Goal: Transaction & Acquisition: Purchase product/service

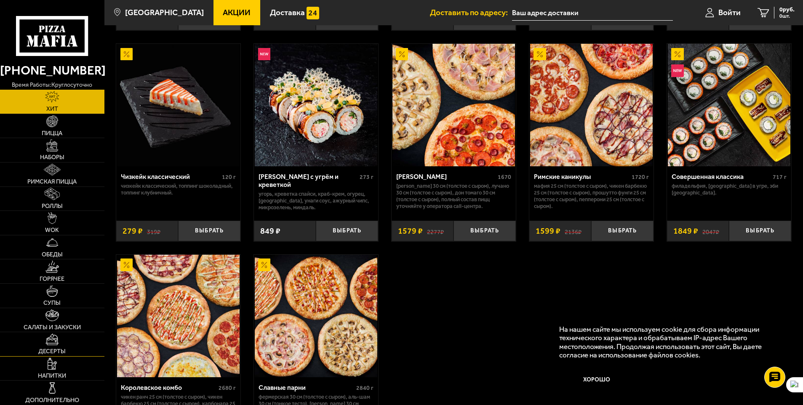
scroll to position [584, 0]
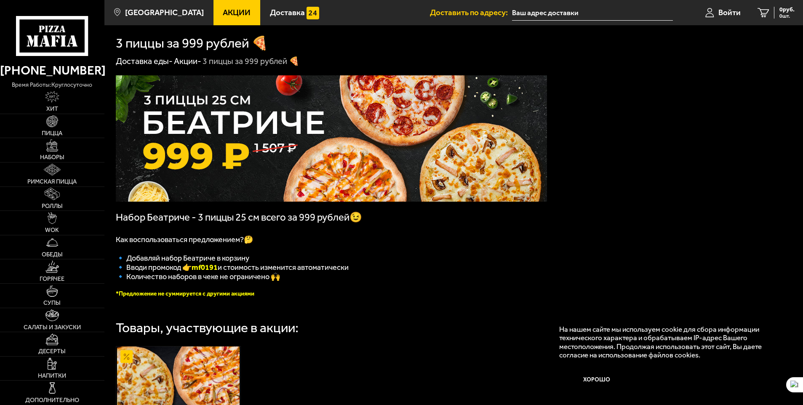
click at [640, 199] on div "Набор Беатриче - 3 пиццы 25 см всего за 999 рублей😉 Как воспользоваться предлож…" at bounding box center [453, 323] width 698 height 513
drag, startPoint x: 194, startPoint y: 273, endPoint x: 220, endPoint y: 271, distance: 26.6
click at [220, 271] on span "🔹 Вводи промокод 👉 mf0191 и стоимость изменится автоматически" at bounding box center [232, 267] width 233 height 9
copy span "🔹 Вводи промокод 👉 mf0191"
click at [445, 272] on p "🔹 Вводи промокод 👉 mf0191 и стоимость изменится автоматически" at bounding box center [331, 267] width 431 height 9
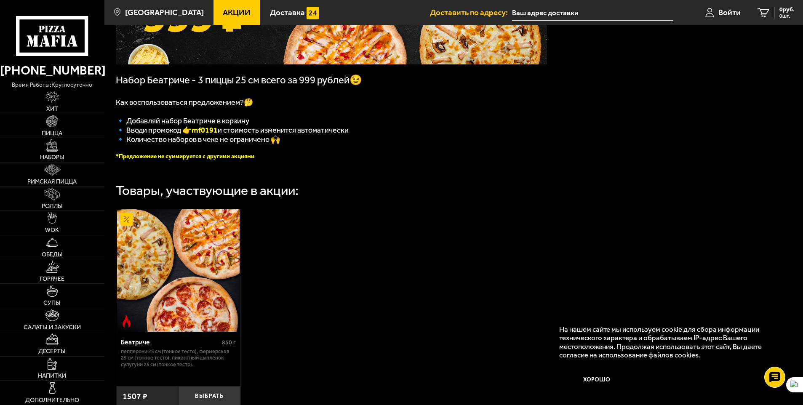
scroll to position [168, 0]
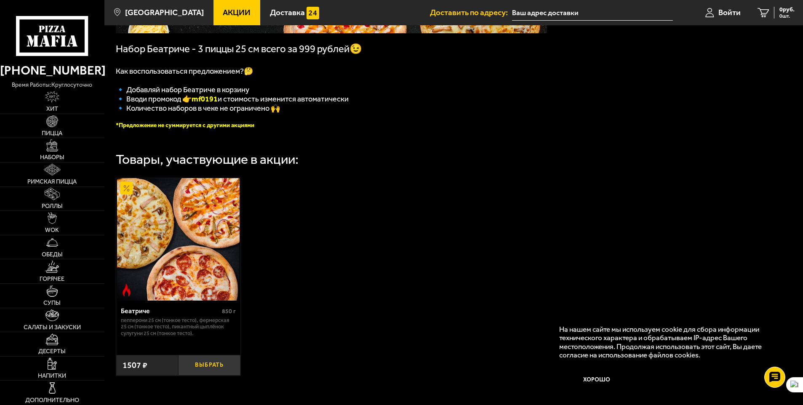
click at [218, 375] on button "Выбрать" at bounding box center [209, 365] width 62 height 21
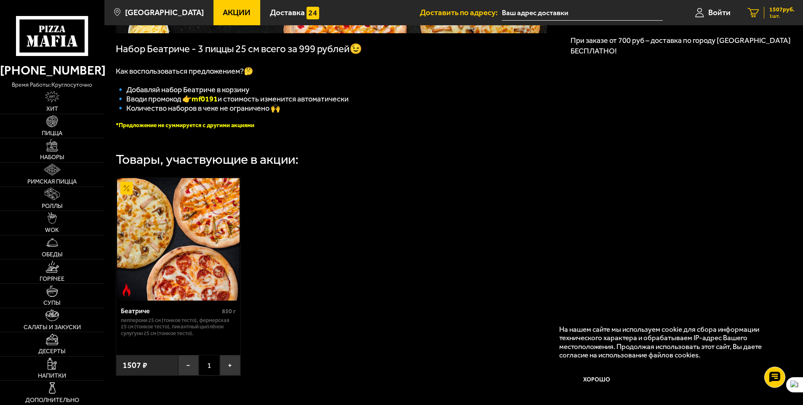
click at [773, 13] on span "1 шт." at bounding box center [781, 15] width 25 height 5
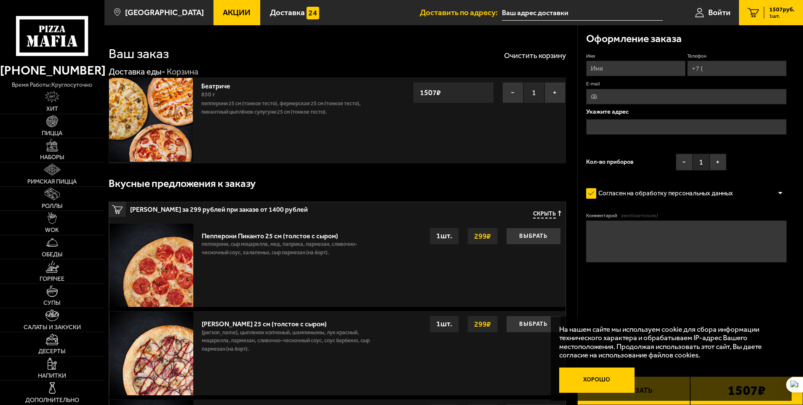
click at [590, 380] on button "Хорошо" at bounding box center [596, 379] width 75 height 25
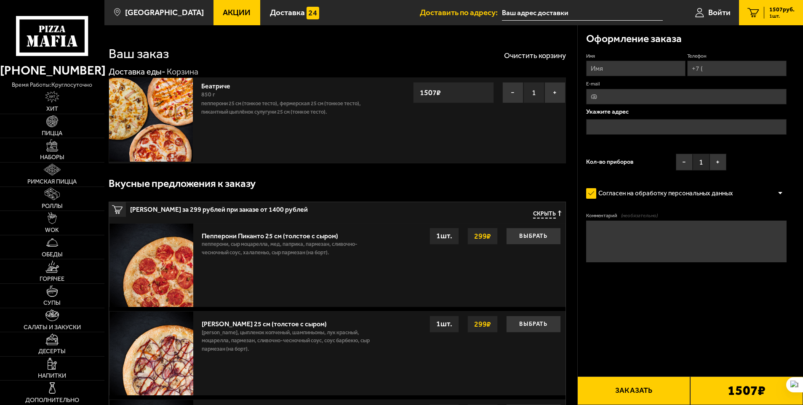
scroll to position [0, 0]
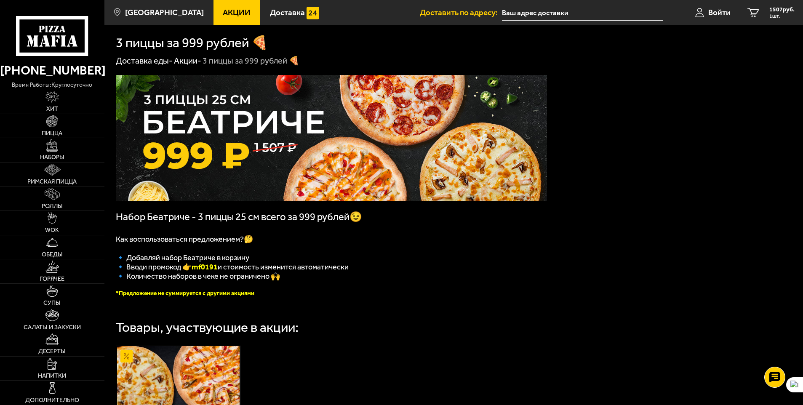
click at [204, 271] on b "mf0191" at bounding box center [204, 266] width 26 height 9
click at [783, 13] on span "1 шт." at bounding box center [781, 15] width 25 height 5
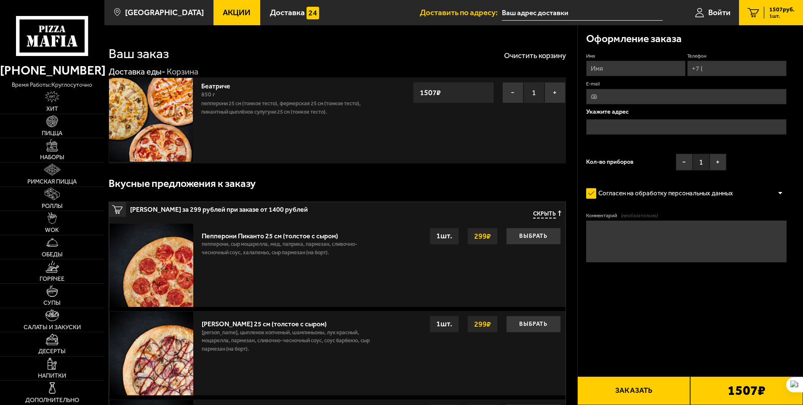
click at [742, 190] on div "Согласен на обработку персональных данных" at bounding box center [686, 193] width 201 height 17
click at [781, 191] on div at bounding box center [780, 193] width 13 height 6
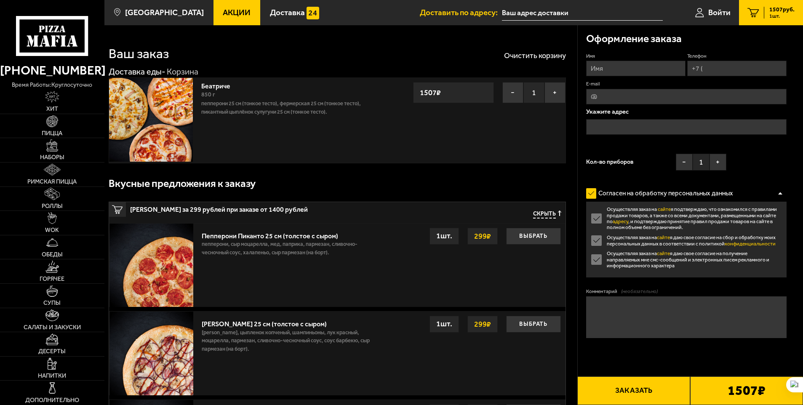
click at [595, 218] on label "Осуществляя заказ на сайте я подтверждаю, что ознакомился с правилами продажи т…" at bounding box center [686, 218] width 201 height 24
click at [0, 0] on input "Осуществляя заказ на сайте я подтверждаю, что ознакомился с правилами продажи т…" at bounding box center [0, 0] width 0 height 0
click at [596, 220] on label "Осуществляя заказ на сайте я подтверждаю, что ознакомился с правилами продажи т…" at bounding box center [686, 218] width 201 height 24
click at [0, 0] on input "Осуществляя заказ на сайте я подтверждаю, что ознакомился с правилами продажи т…" at bounding box center [0, 0] width 0 height 0
click at [667, 188] on label "Согласен на обработку персональных данных" at bounding box center [664, 193] width 156 height 17
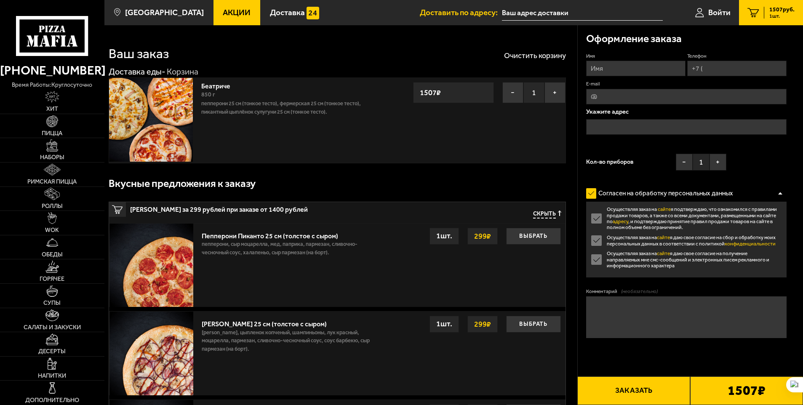
click at [0, 0] on input "Согласен на обработку персональных данных" at bounding box center [0, 0] width 0 height 0
click at [781, 193] on div at bounding box center [780, 193] width 13 height 6
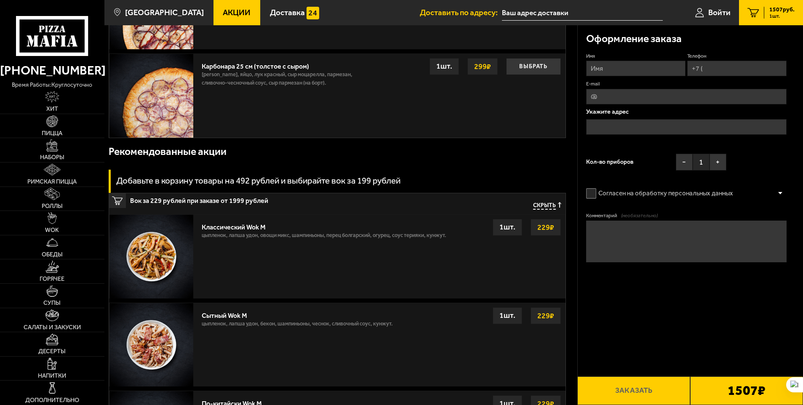
scroll to position [379, 0]
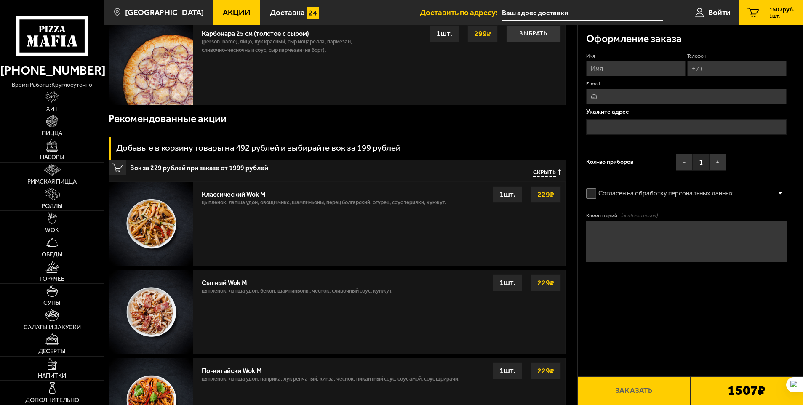
click at [734, 389] on b "1507 ₽" at bounding box center [746, 390] width 38 height 13
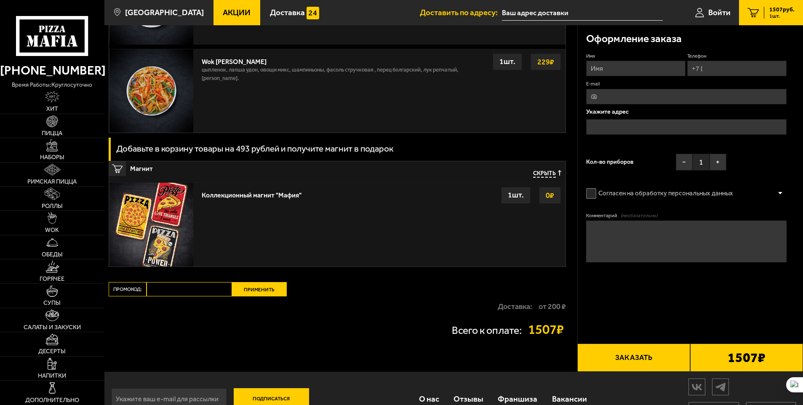
scroll to position [968, 0]
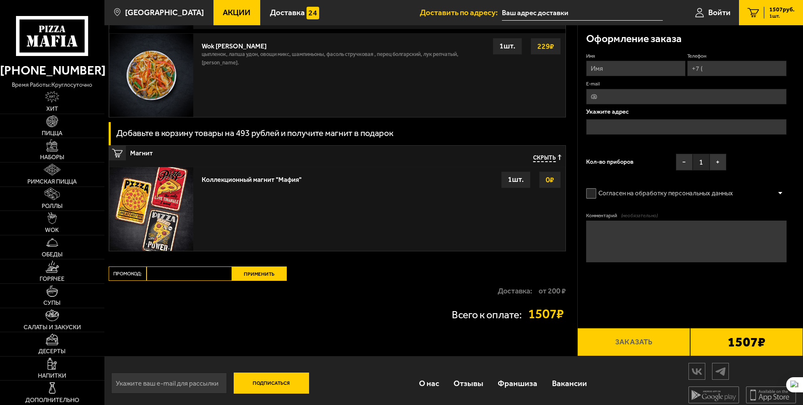
click at [185, 274] on input "Промокод:" at bounding box center [188, 273] width 85 height 14
paste input "mf0191"
type input "mf0191"
click at [268, 278] on button "Применить" at bounding box center [259, 273] width 55 height 14
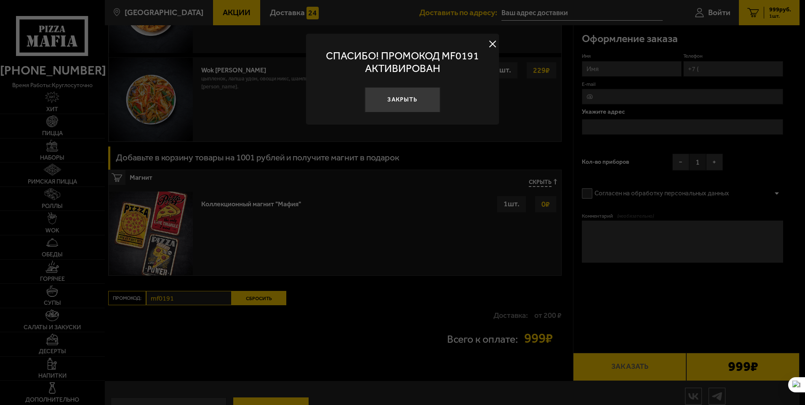
click at [407, 111] on button "Закрыть" at bounding box center [401, 99] width 75 height 25
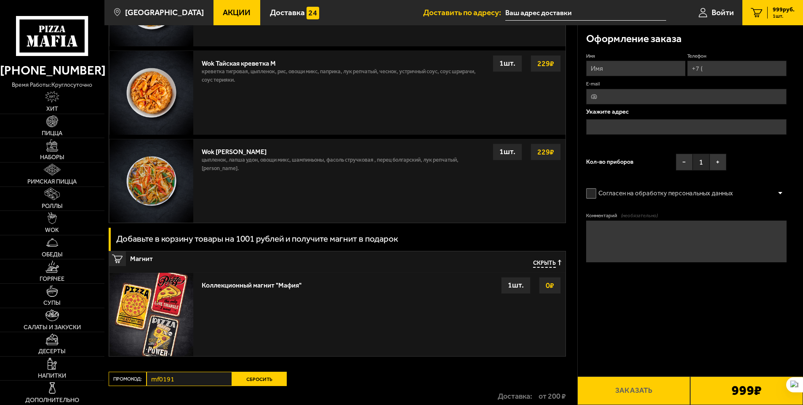
scroll to position [668, 0]
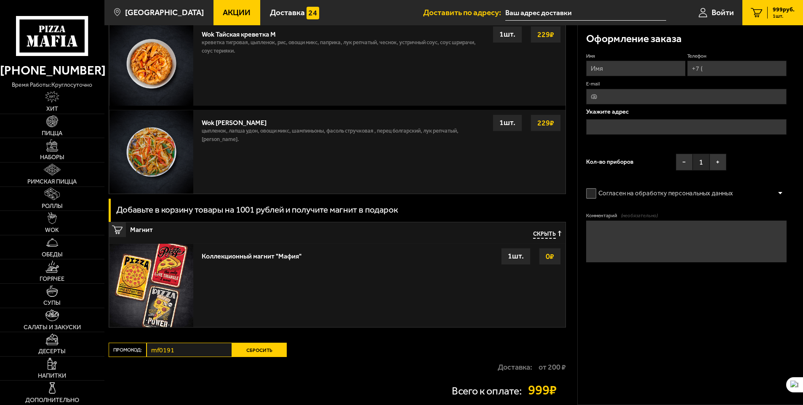
click at [518, 258] on div "1 шт." at bounding box center [515, 256] width 29 height 17
click at [551, 260] on strong "0 ₽" at bounding box center [549, 256] width 13 height 16
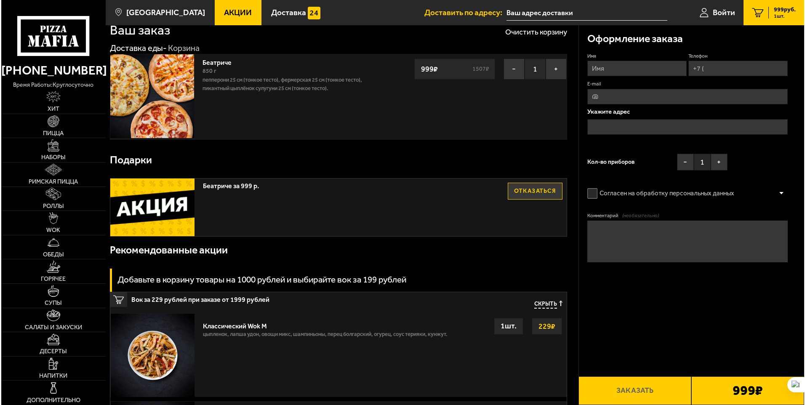
scroll to position [0, 0]
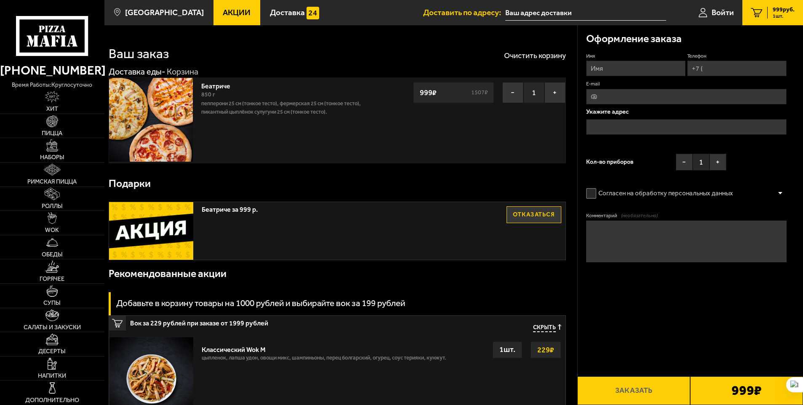
click at [539, 10] on input "text" at bounding box center [585, 13] width 160 height 16
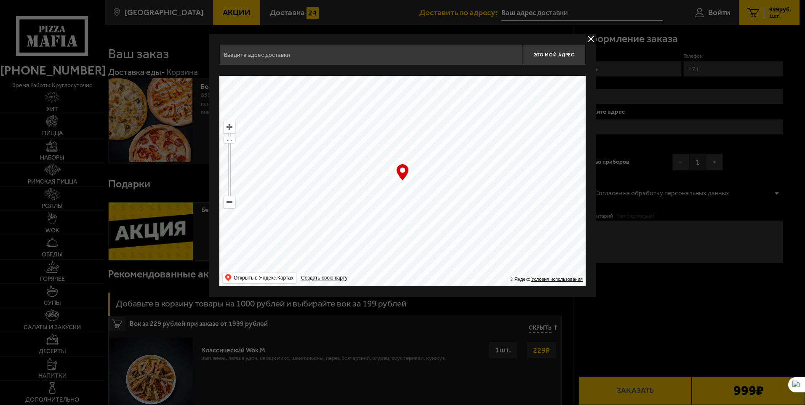
click at [592, 39] on button "delivery type" at bounding box center [590, 39] width 11 height 11
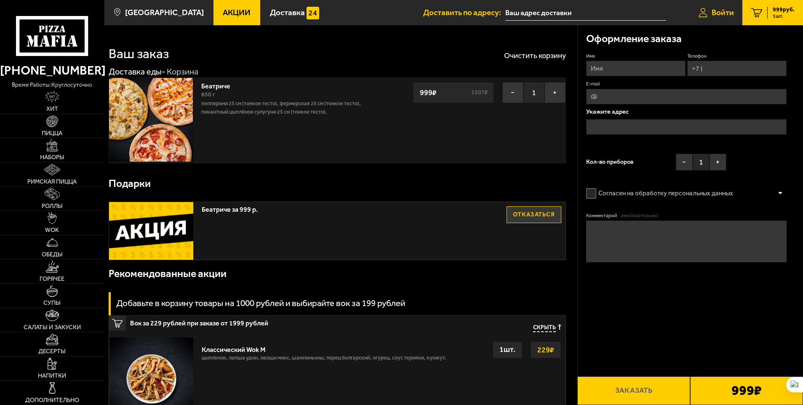
click at [728, 14] on span "Войти" at bounding box center [722, 12] width 22 height 8
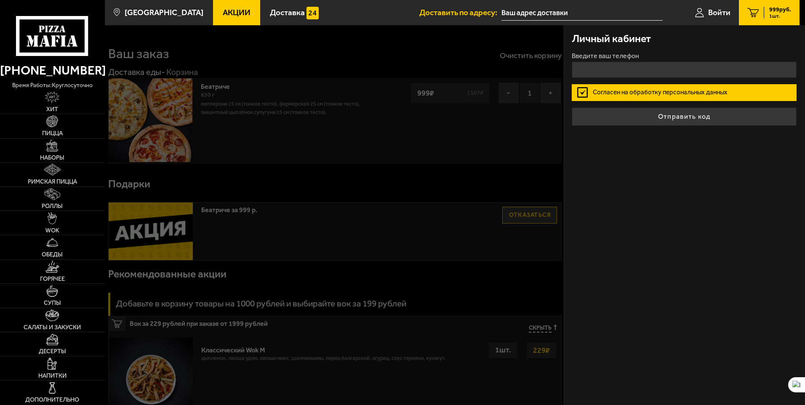
click at [654, 60] on div "Введите ваш телефон" at bounding box center [684, 65] width 225 height 25
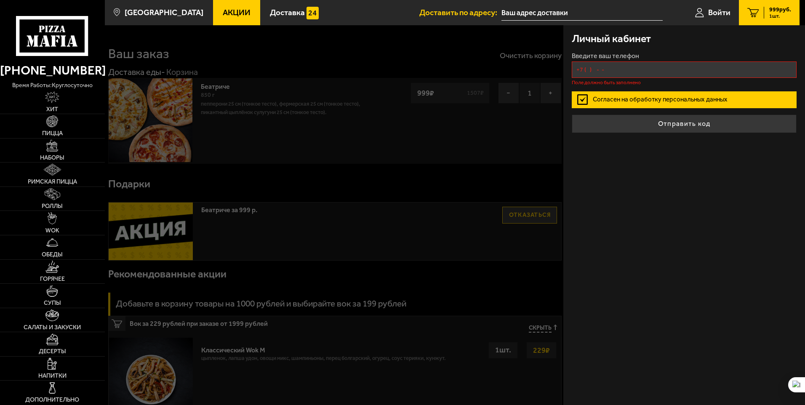
click at [653, 76] on input "+7 ( ) - -" at bounding box center [684, 69] width 225 height 16
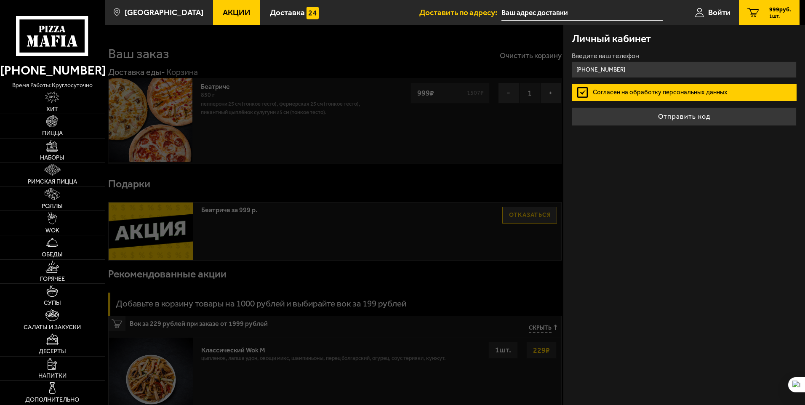
type input "[PHONE_NUMBER]"
click at [572, 107] on button "Отправить код" at bounding box center [684, 116] width 225 height 19
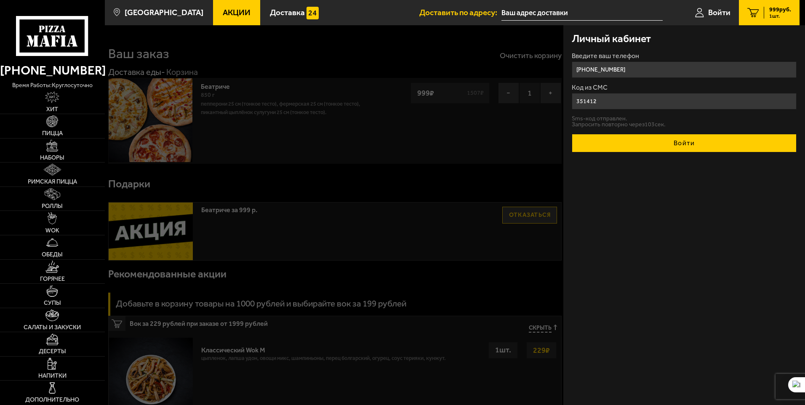
type input "351412"
click at [672, 140] on button "Войти" at bounding box center [684, 143] width 225 height 19
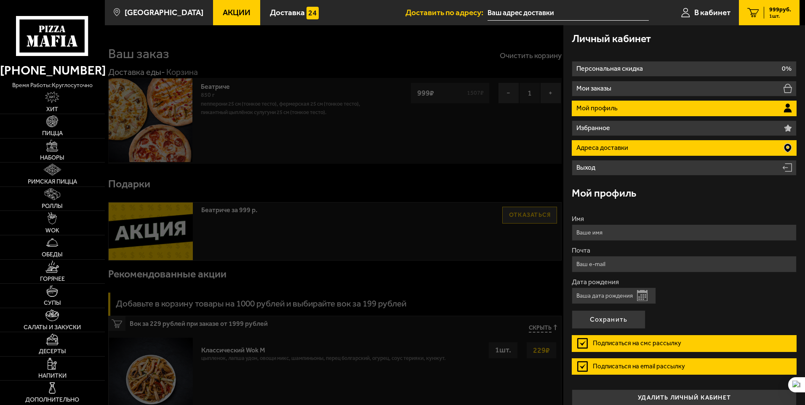
type input "[PHONE_NUMBER]"
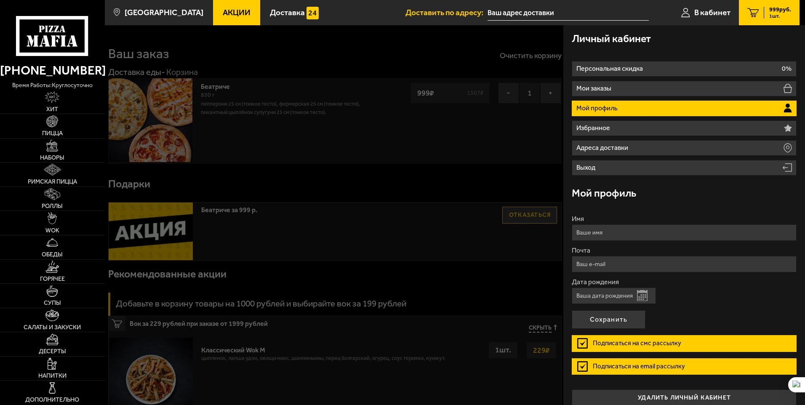
click at [633, 228] on input "Имя" at bounding box center [684, 232] width 225 height 16
type input "Темир"
click at [628, 271] on input "Почта" at bounding box center [684, 264] width 225 height 16
type input "[EMAIL_ADDRESS][DOMAIN_NAME]"
click at [738, 310] on form "Имя Темир Почта [EMAIL_ADDRESS][DOMAIN_NAME] Дата рождения Открыть календарь По…" at bounding box center [684, 298] width 225 height 166
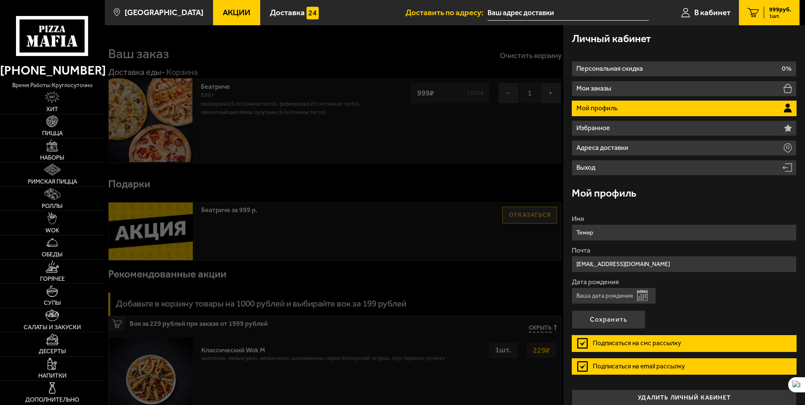
click at [607, 295] on input "Дата рождения" at bounding box center [614, 295] width 84 height 16
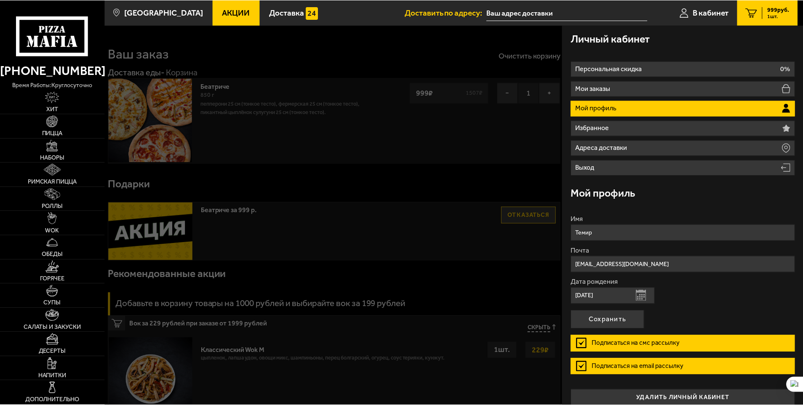
scroll to position [10, 0]
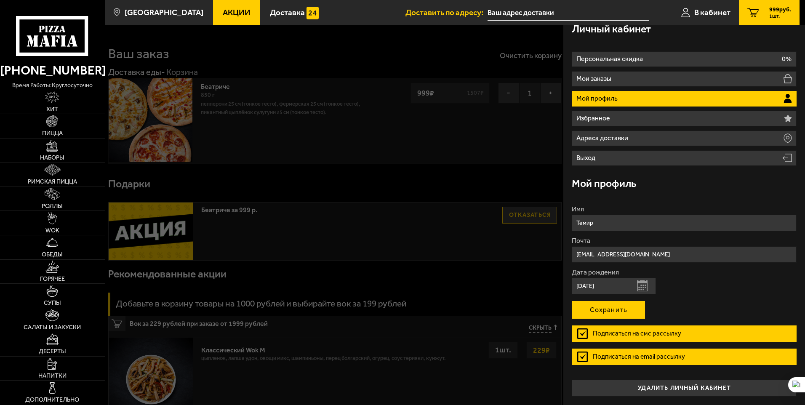
type input "[DATE]"
click at [616, 318] on button "Сохранить" at bounding box center [609, 309] width 74 height 19
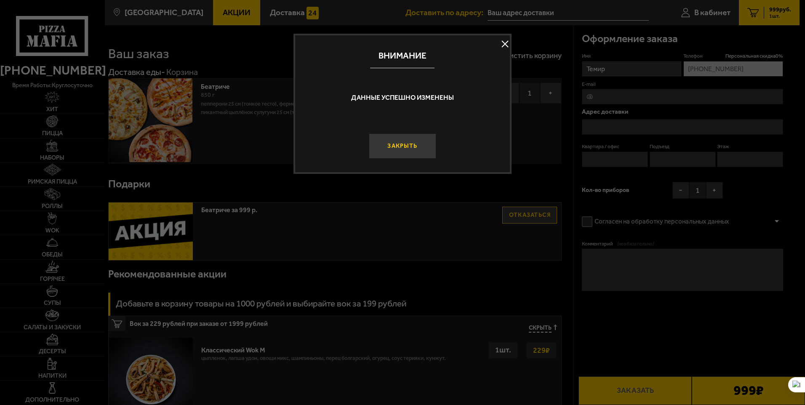
click at [407, 143] on button "Закрыть" at bounding box center [402, 145] width 67 height 25
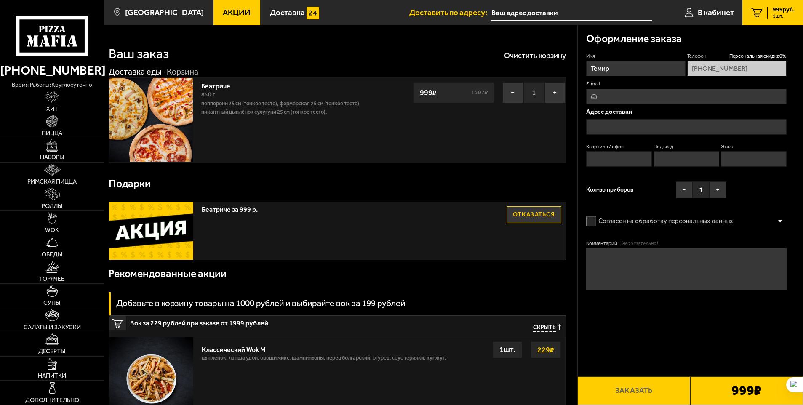
click at [505, 9] on input "text" at bounding box center [571, 13] width 160 height 16
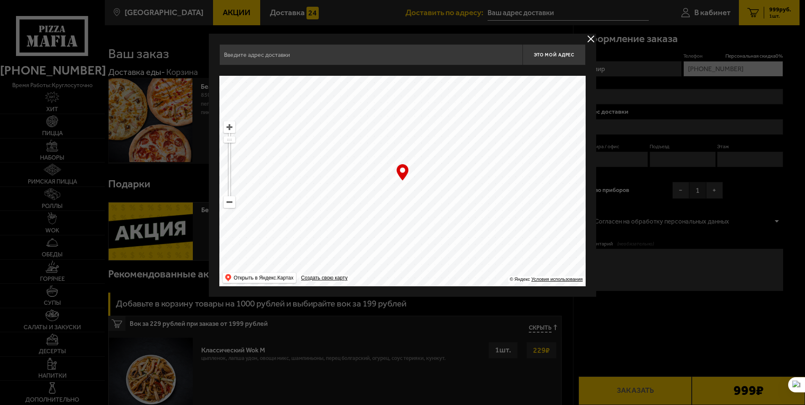
click at [353, 54] on input "text" at bounding box center [370, 54] width 303 height 21
type input "E"
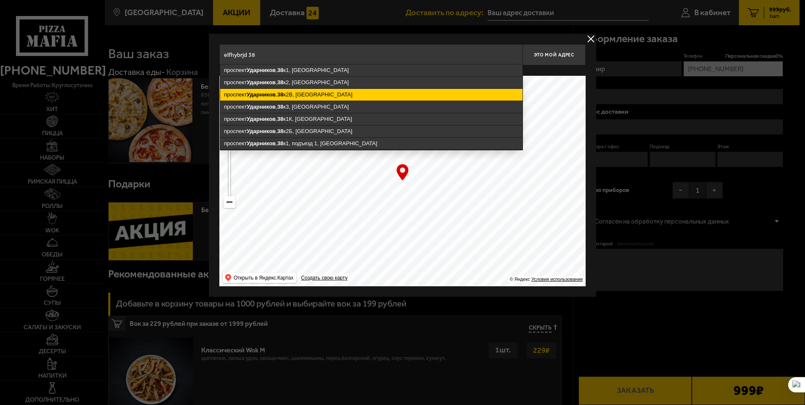
click at [338, 94] on ymaps "[STREET_ADDRESS]" at bounding box center [371, 95] width 302 height 12
type input "[STREET_ADDRESS]"
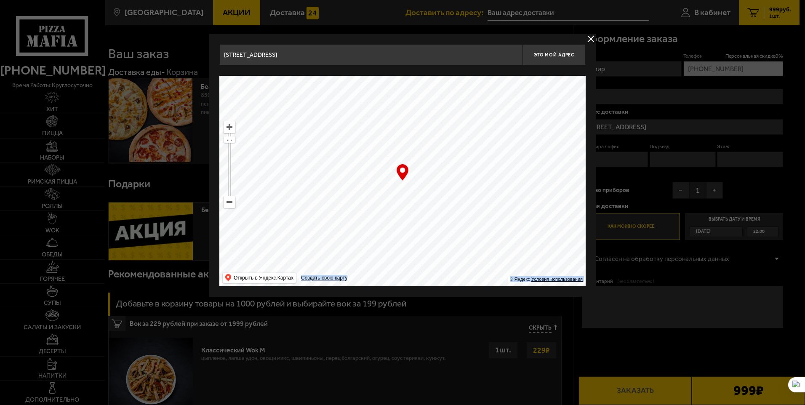
drag, startPoint x: 404, startPoint y: 179, endPoint x: 399, endPoint y: 184, distance: 7.4
click at [398, 184] on div "… © Яндекс Условия использования Открыть в Яндекс.Картах Создать свою карту" at bounding box center [402, 181] width 366 height 210
click at [404, 174] on div "… © Яндекс Условия использования Открыть в Яндекс.Картах Создать свою карту" at bounding box center [402, 181] width 366 height 210
click at [402, 173] on div "… © Яндекс Условия использования Открыть в Яндекс.Картах Создать свою карту" at bounding box center [402, 181] width 366 height 210
click at [559, 59] on button "Это мой адрес" at bounding box center [553, 54] width 63 height 21
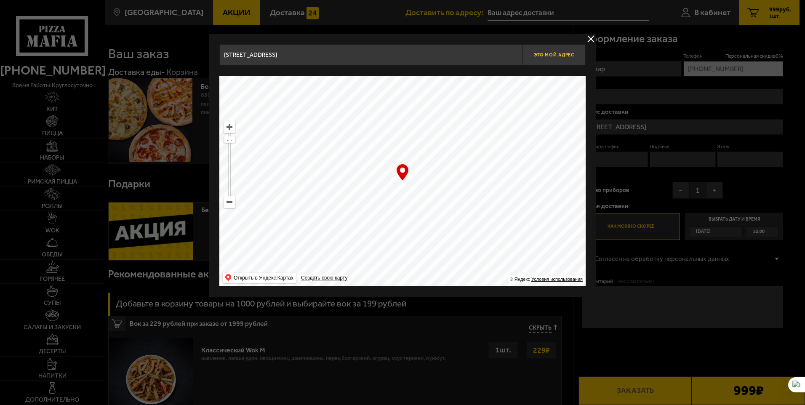
type input "[STREET_ADDRESS]"
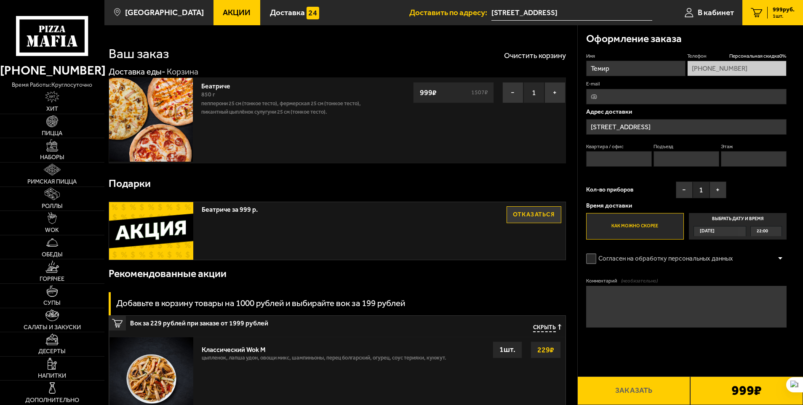
click at [619, 154] on input "Квартира / офис" at bounding box center [619, 159] width 66 height 16
type input "822"
click at [670, 159] on input "Подъезд" at bounding box center [686, 159] width 66 height 16
type input "8"
type input "9"
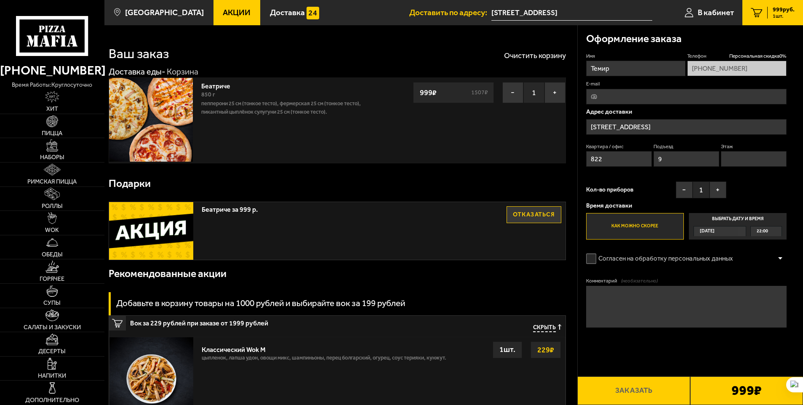
click at [767, 166] on input "Этаж" at bounding box center [754, 159] width 66 height 16
click at [768, 161] on input "Этаж" at bounding box center [754, 159] width 66 height 16
type input "13"
click at [719, 190] on button "+" at bounding box center [717, 189] width 17 height 17
click at [760, 189] on div "Имя Телефон Персональная скидка 0 % [PHONE_NUMBER] E-mail Адрес доставки [STREE…" at bounding box center [686, 146] width 201 height 187
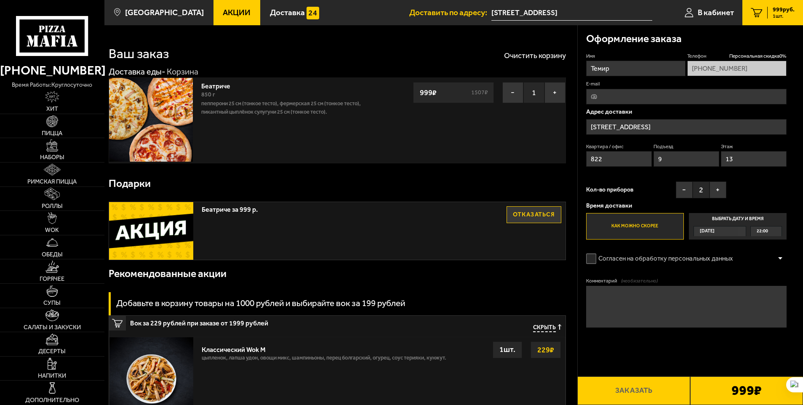
click at [714, 232] on span "[DATE]" at bounding box center [706, 231] width 15 height 10
click at [0, 0] on input "Выбрать дату и время [DATE] 22:00" at bounding box center [0, 0] width 0 height 0
click at [592, 261] on label "Согласен на обработку персональных данных" at bounding box center [664, 258] width 156 height 17
click at [0, 0] on input "Согласен на обработку персональных данных" at bounding box center [0, 0] width 0 height 0
click at [618, 96] on input "E-mail" at bounding box center [686, 97] width 201 height 16
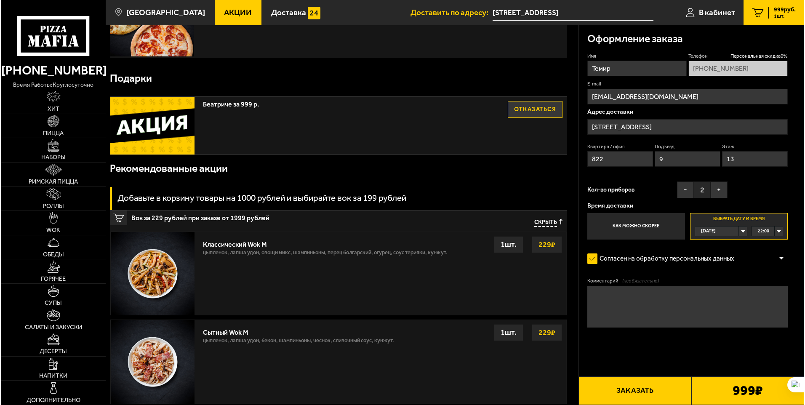
scroll to position [126, 0]
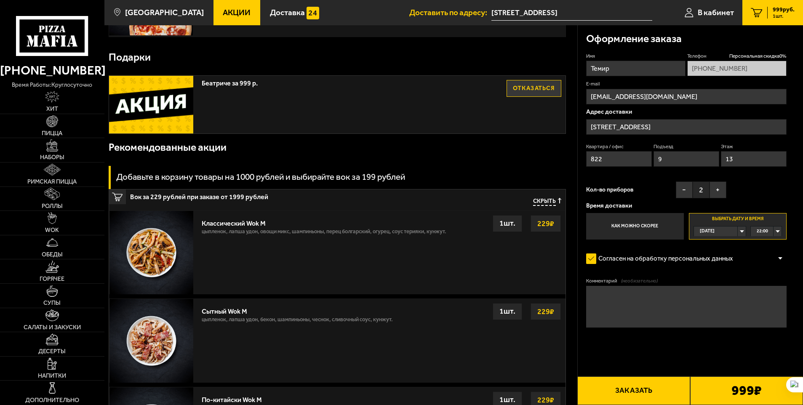
type input "[EMAIL_ADDRESS][DOMAIN_NAME]"
click at [644, 391] on button "Заказать" at bounding box center [633, 390] width 113 height 29
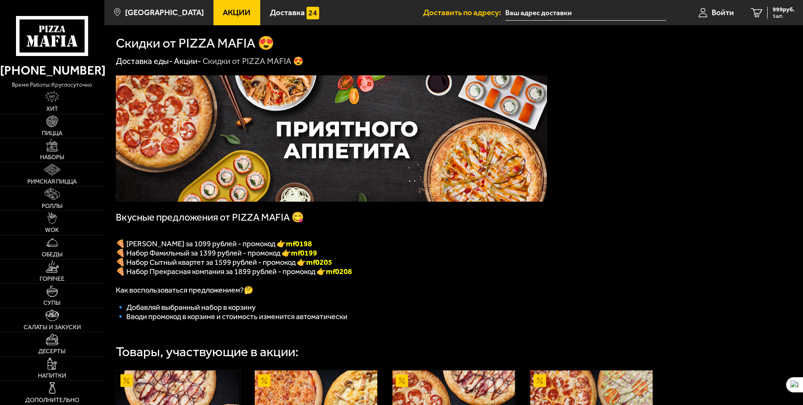
click at [488, 292] on p "Как воспользоваться предложением?🤔" at bounding box center [331, 289] width 431 height 9
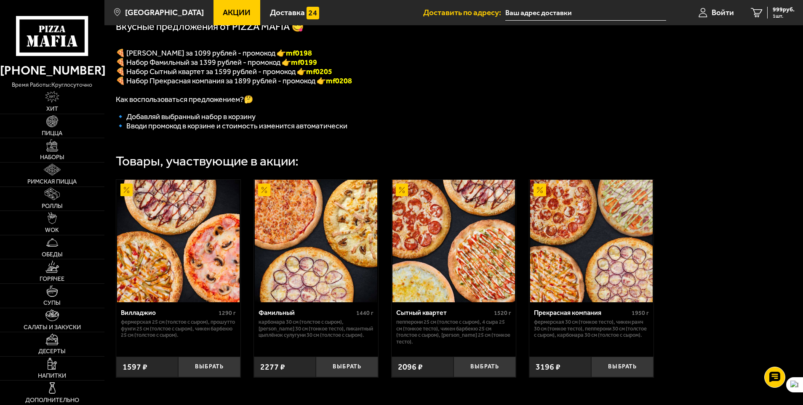
scroll to position [210, 0]
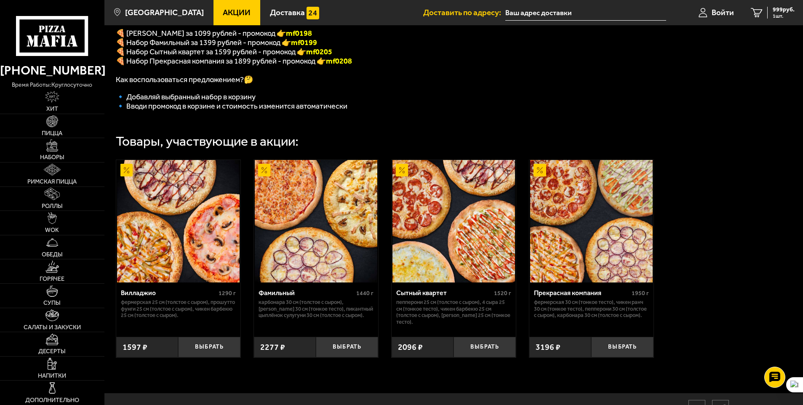
click at [696, 172] on div "Вилладжио 1290 г Фермерская 25 см (толстое с сыром), Прошутто Фунги 25 см (толс…" at bounding box center [453, 258] width 698 height 221
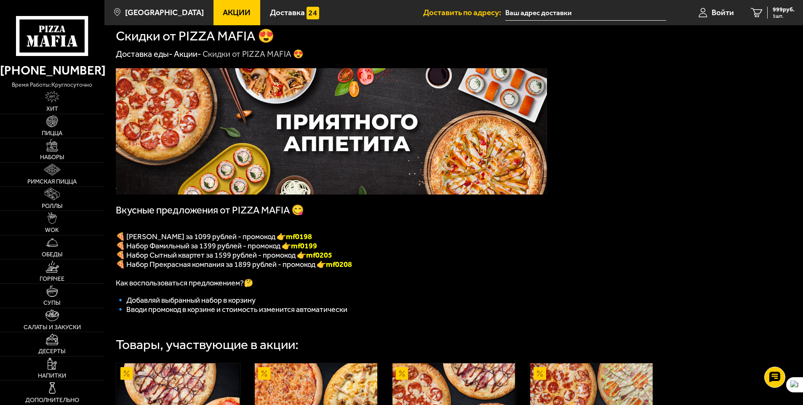
scroll to position [0, 0]
